Goal: Task Accomplishment & Management: Use online tool/utility

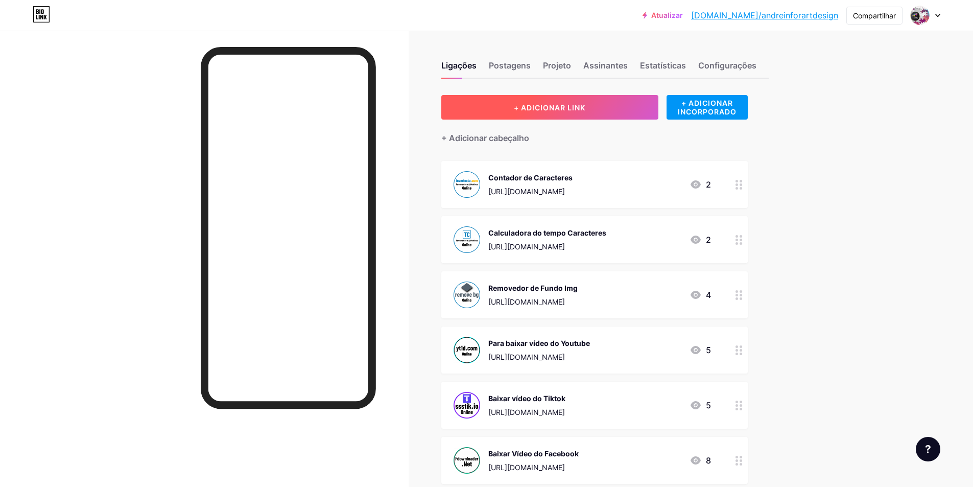
click at [568, 110] on font "+ ADICIONAR LINK" at bounding box center [550, 107] width 72 height 9
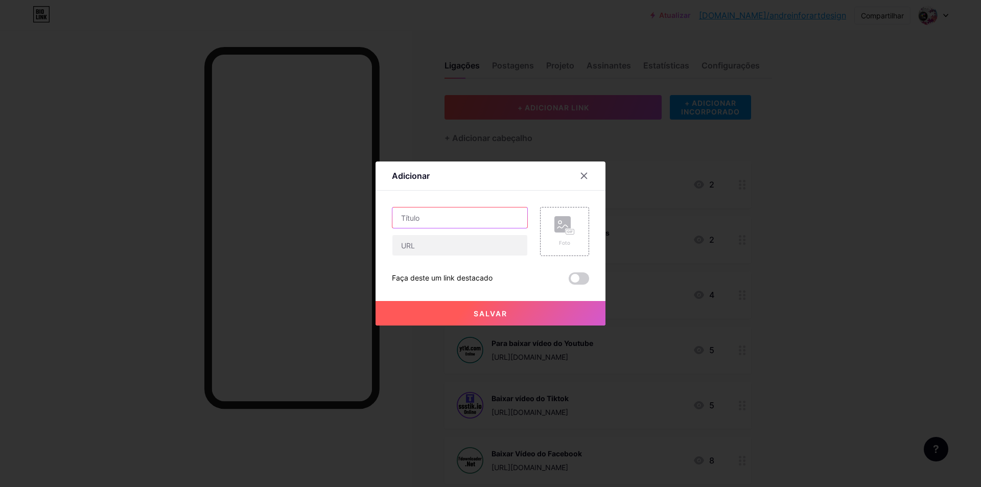
click at [461, 222] on input "text" at bounding box center [459, 217] width 135 height 20
click at [488, 217] on input "Site de Vendas de Usados Produtos" at bounding box center [459, 217] width 135 height 20
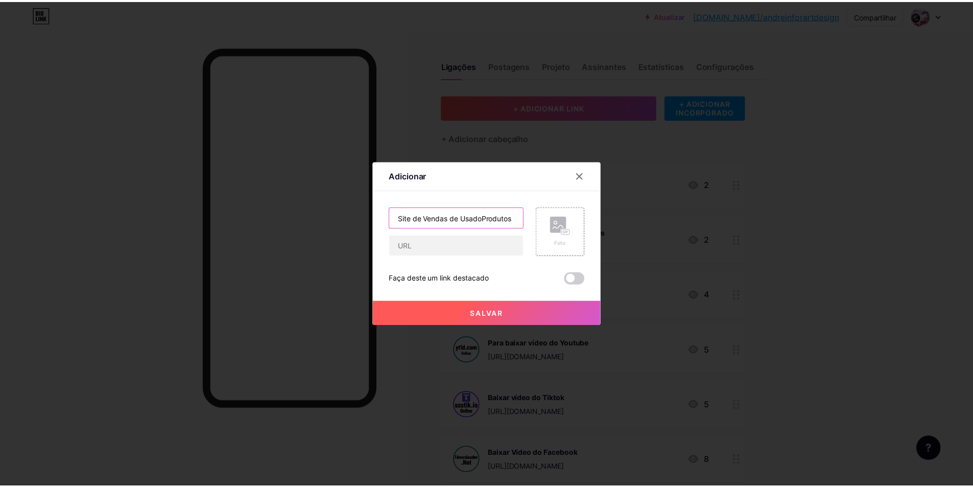
scroll to position [0, 0]
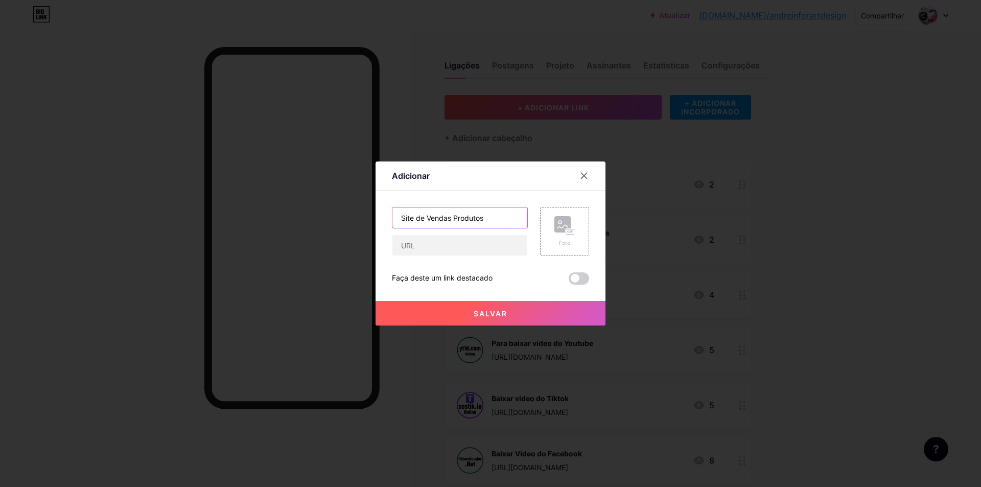
click at [427, 219] on input "Site de Vendas Produtos" at bounding box center [459, 217] width 135 height 20
click at [477, 219] on input "Site Vendas Produtos" at bounding box center [459, 217] width 135 height 20
type input "Site Vendas Produtos Usados"
click at [479, 242] on input "text" at bounding box center [459, 245] width 135 height 20
paste input "[URL][DOMAIN_NAME]"
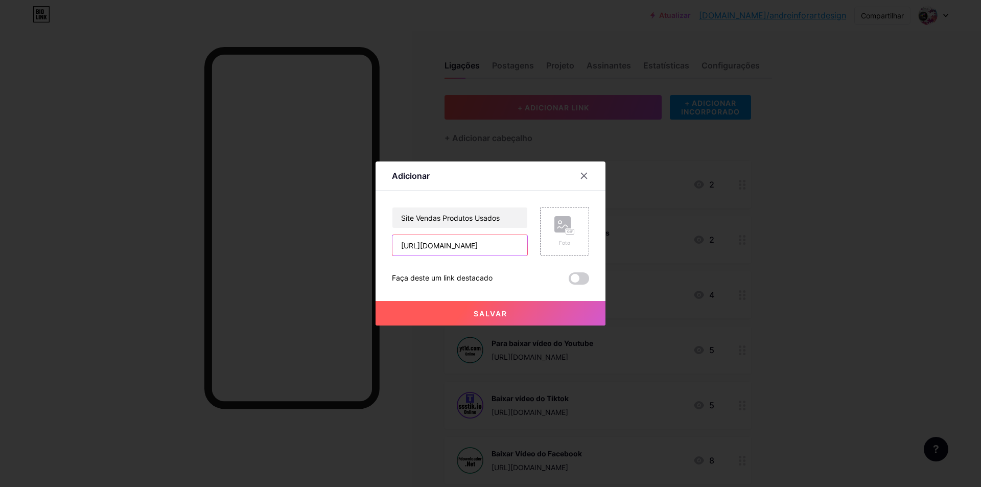
type input "[URL][DOMAIN_NAME]"
click at [567, 229] on rect at bounding box center [569, 232] width 9 height 6
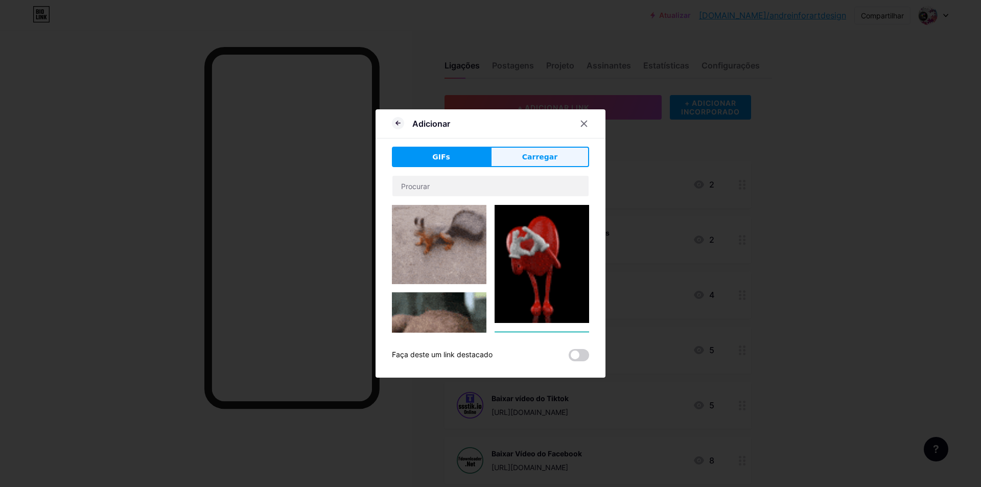
click at [526, 160] on font "Carregar" at bounding box center [539, 157] width 35 height 8
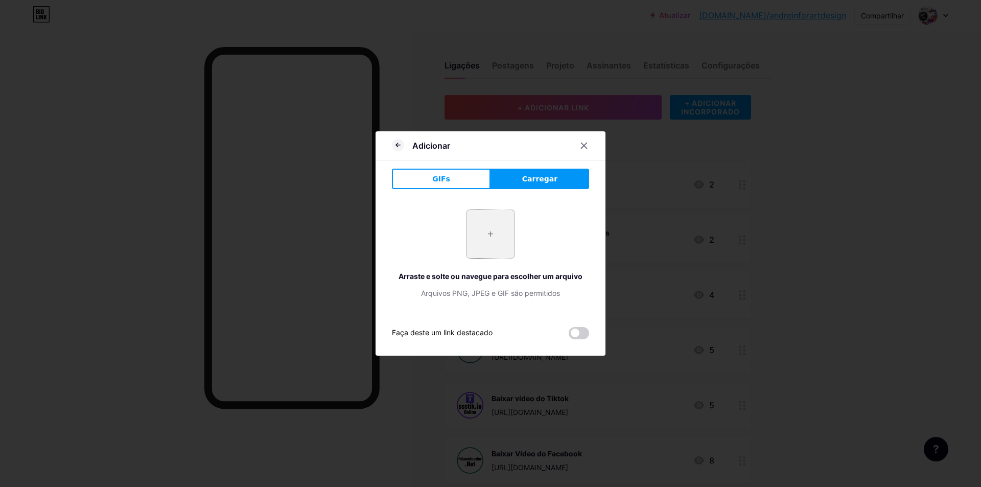
click at [497, 234] on input "file" at bounding box center [490, 234] width 48 height 48
type input "C:\fakepath\enjoei.com.br-250x250-icone.png"
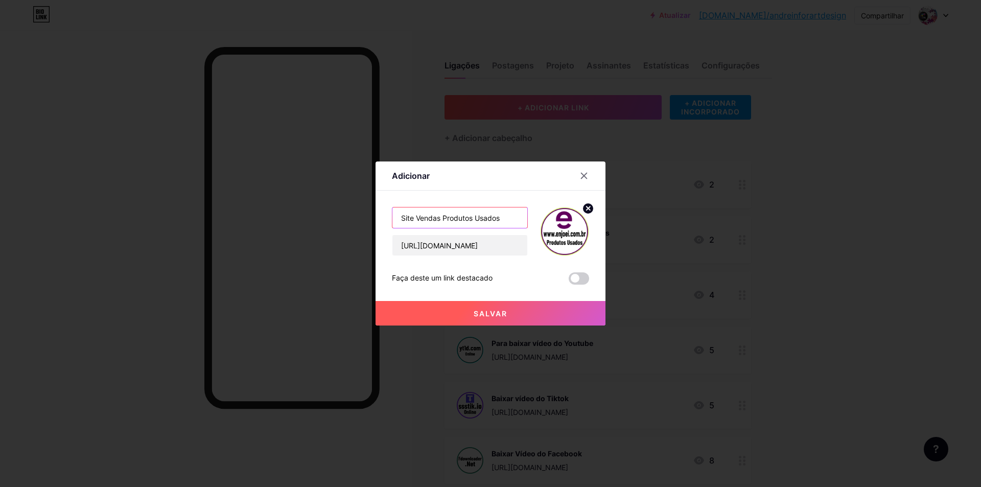
click at [440, 221] on input "Site Vendas Produtos Usados" at bounding box center [459, 217] width 135 height 20
type input "Site Produtos Usados"
click at [480, 313] on font "Salvar" at bounding box center [490, 313] width 34 height 9
